Goal: Information Seeking & Learning: Check status

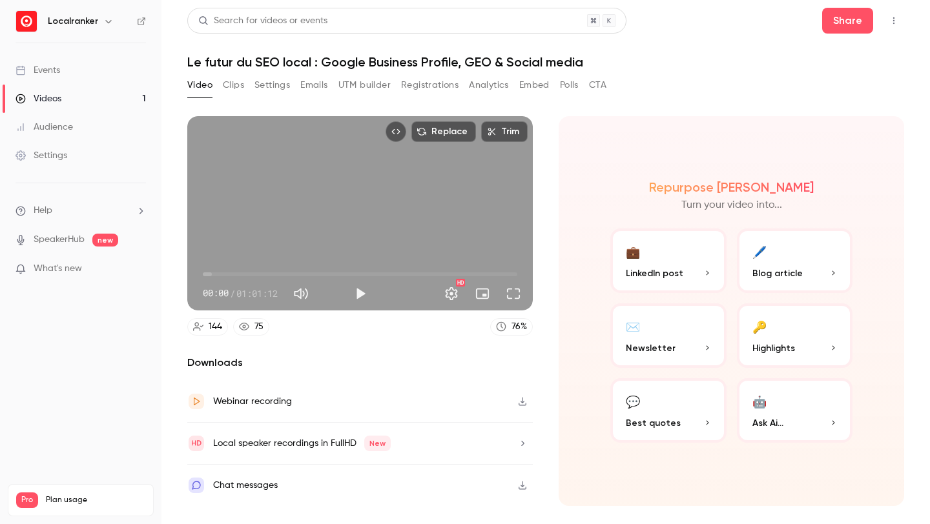
click at [90, 68] on link "Events" at bounding box center [80, 70] width 161 height 28
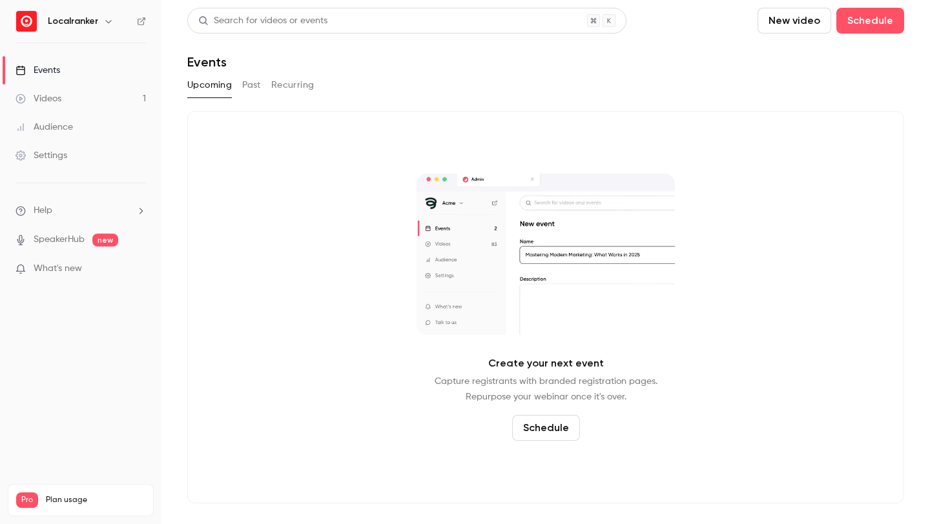
click at [263, 83] on div "Upcoming Past Recurring" at bounding box center [545, 85] width 717 height 21
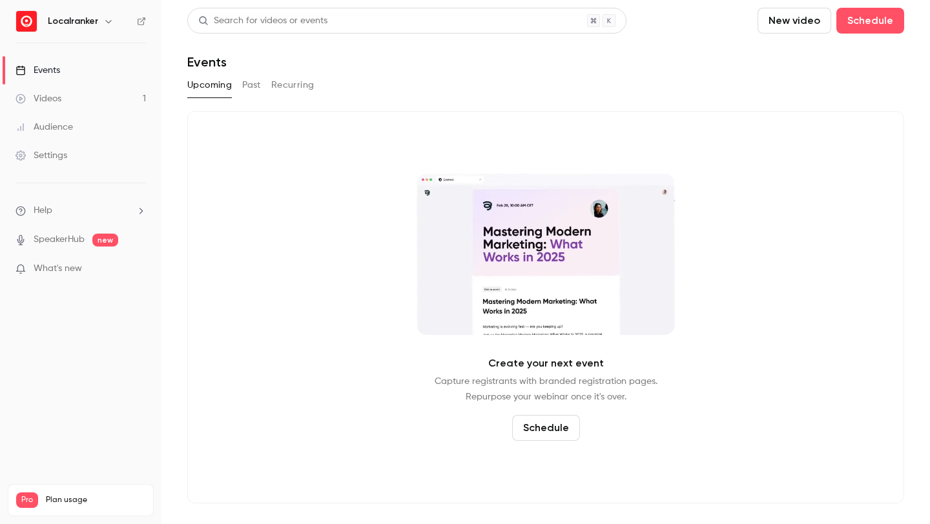
click at [255, 85] on button "Past" at bounding box center [251, 85] width 19 height 21
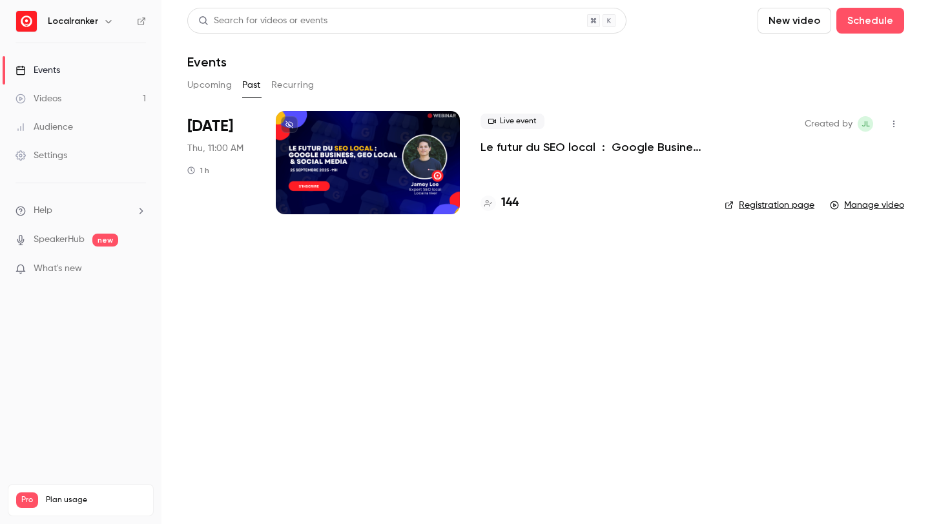
click at [503, 203] on h4 "144" at bounding box center [509, 202] width 17 height 17
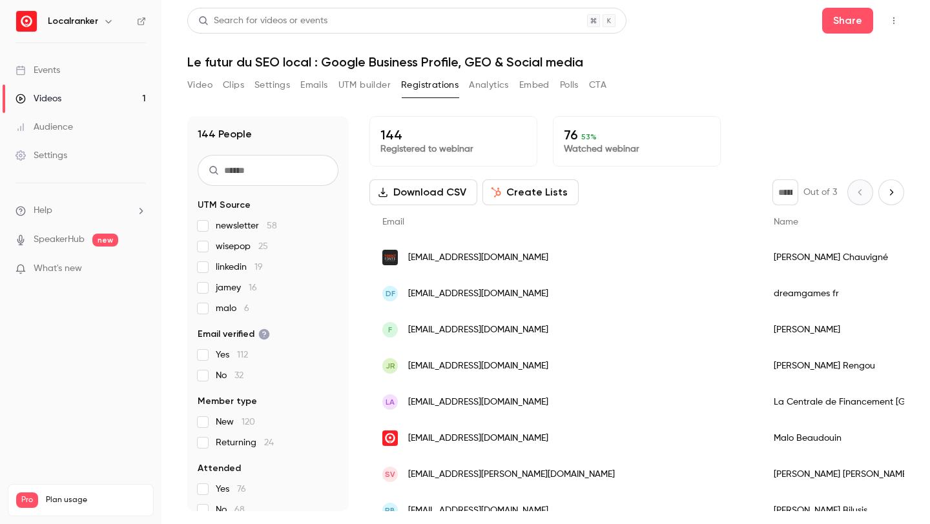
click at [567, 137] on p "76 53 %" at bounding box center [637, 135] width 146 height 16
